Goal: Navigation & Orientation: Find specific page/section

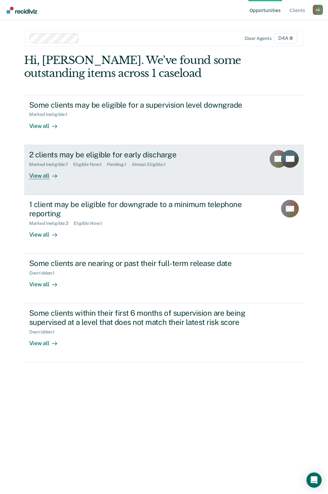
click at [46, 176] on div "View all" at bounding box center [46, 173] width 35 height 12
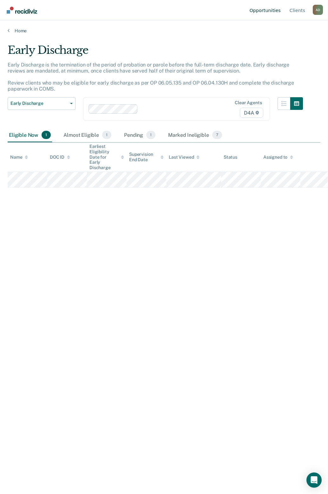
click at [273, 12] on link "Opportunities" at bounding box center [265, 10] width 34 height 20
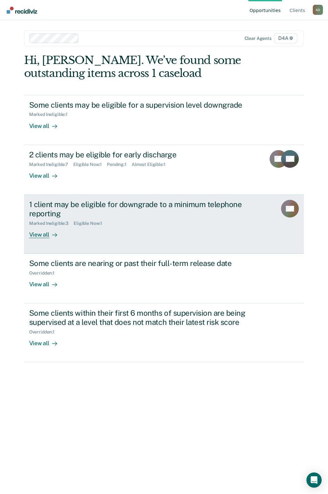
click at [45, 233] on div "View all" at bounding box center [46, 232] width 35 height 12
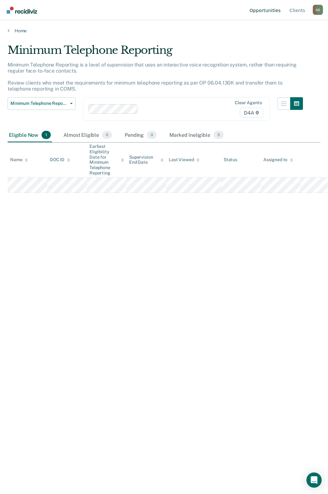
click at [266, 9] on link "Opportunities" at bounding box center [265, 10] width 34 height 20
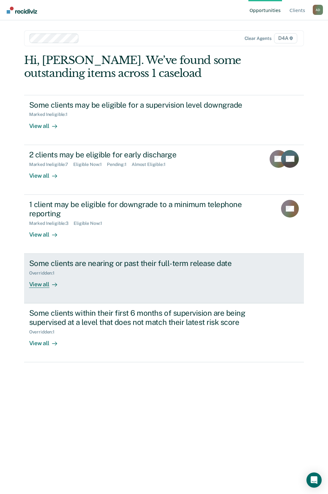
click at [46, 283] on div "View all" at bounding box center [46, 282] width 35 height 12
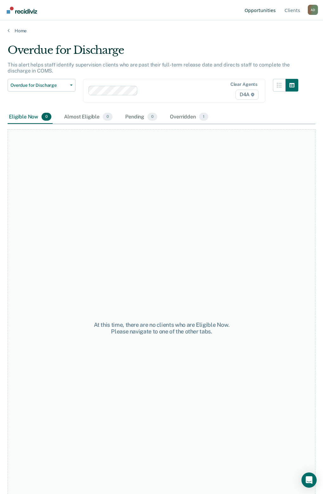
click at [262, 12] on link "Opportunities" at bounding box center [260, 10] width 34 height 20
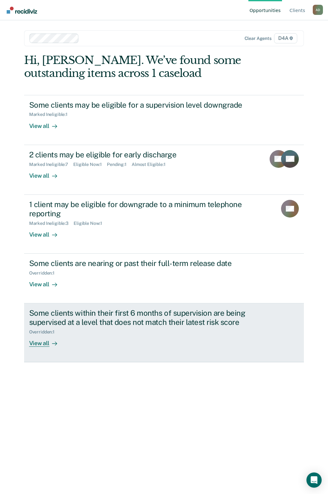
click at [48, 340] on div "View all" at bounding box center [46, 341] width 35 height 12
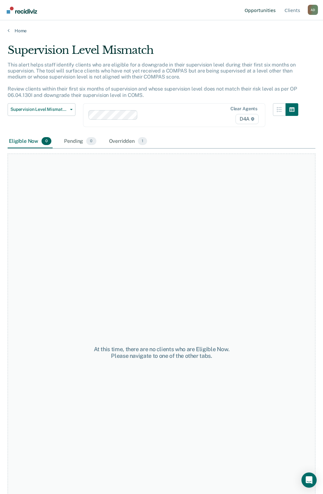
click at [263, 10] on link "Opportunities" at bounding box center [260, 10] width 34 height 20
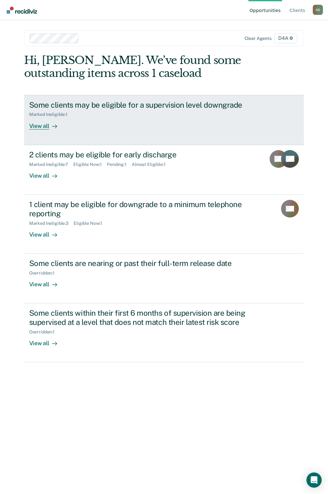
click at [43, 126] on div "View all" at bounding box center [46, 123] width 35 height 12
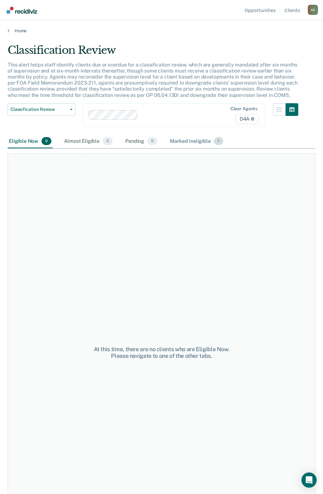
drag, startPoint x: 183, startPoint y: 136, endPoint x: 182, endPoint y: 141, distance: 5.2
click at [182, 141] on div "Marked Ineligible 1" at bounding box center [197, 142] width 56 height 14
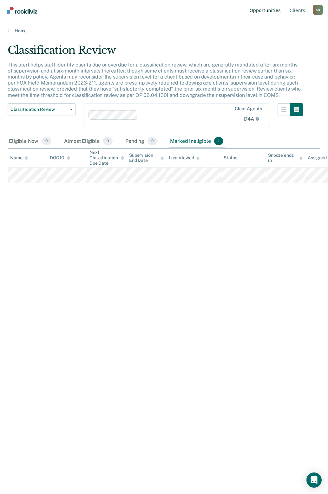
click at [267, 11] on link "Opportunities" at bounding box center [265, 10] width 34 height 20
